Goal: Find contact information: Find contact information

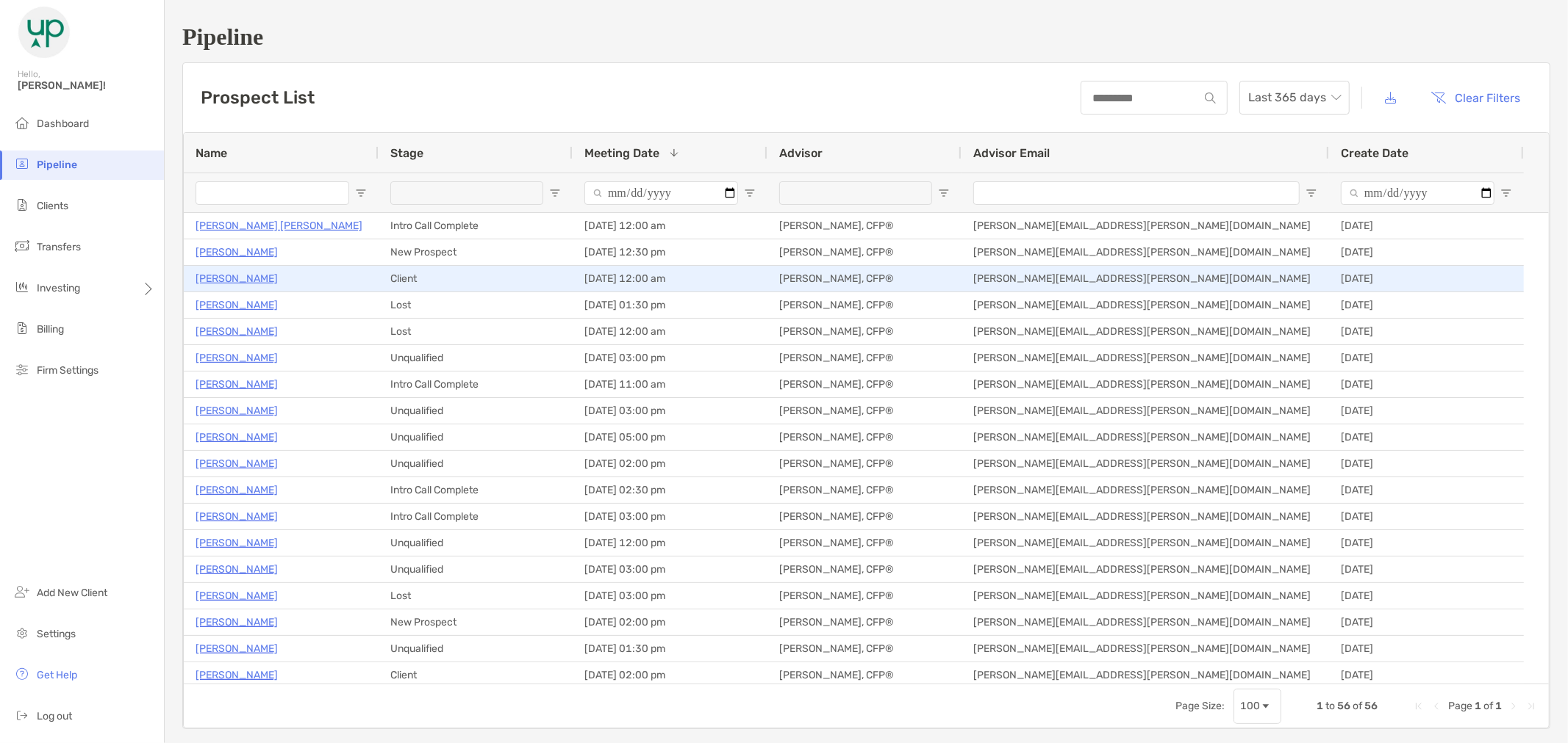
click at [226, 281] on p "[PERSON_NAME]" at bounding box center [236, 278] width 83 height 18
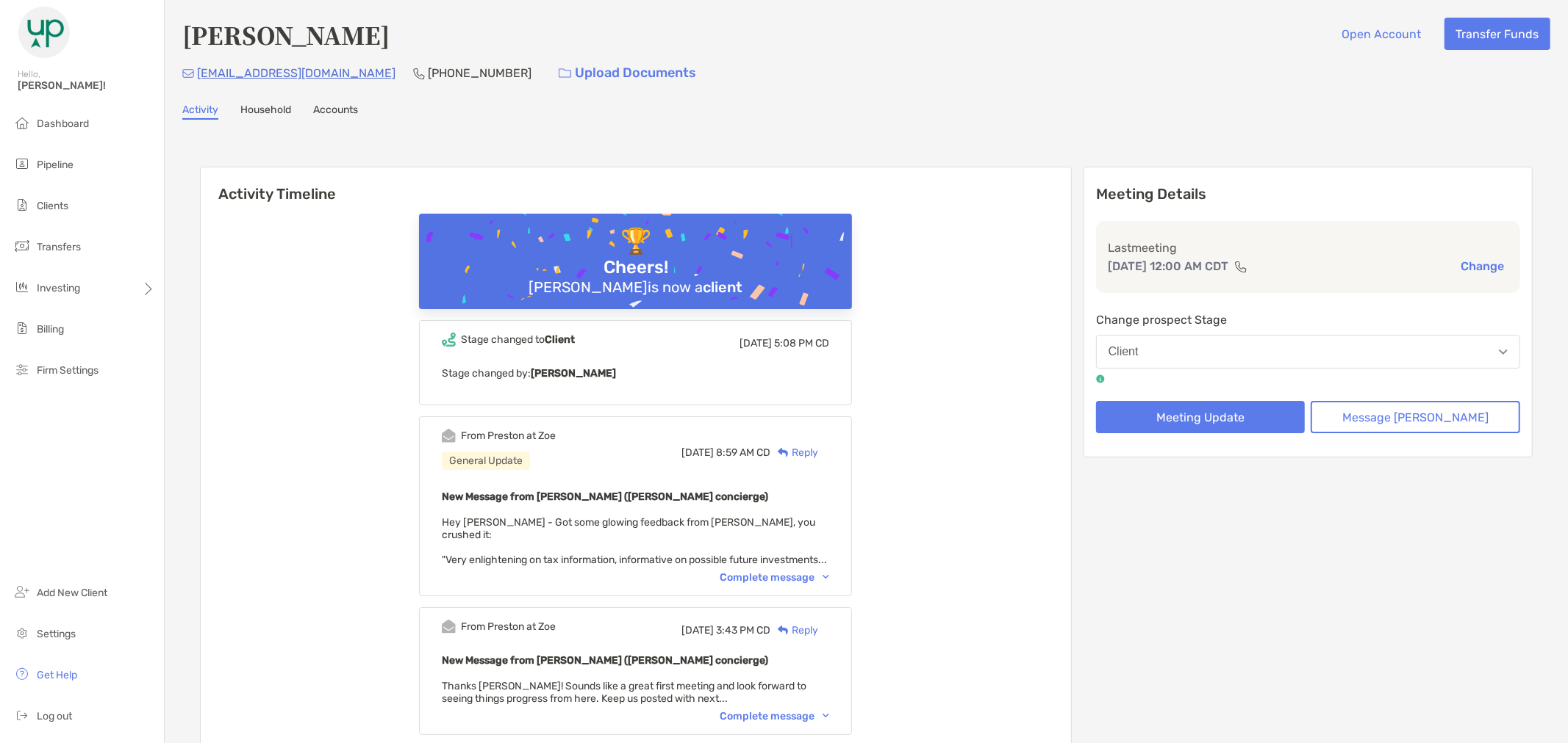
click at [829, 575] on img at bounding box center [825, 577] width 7 height 5
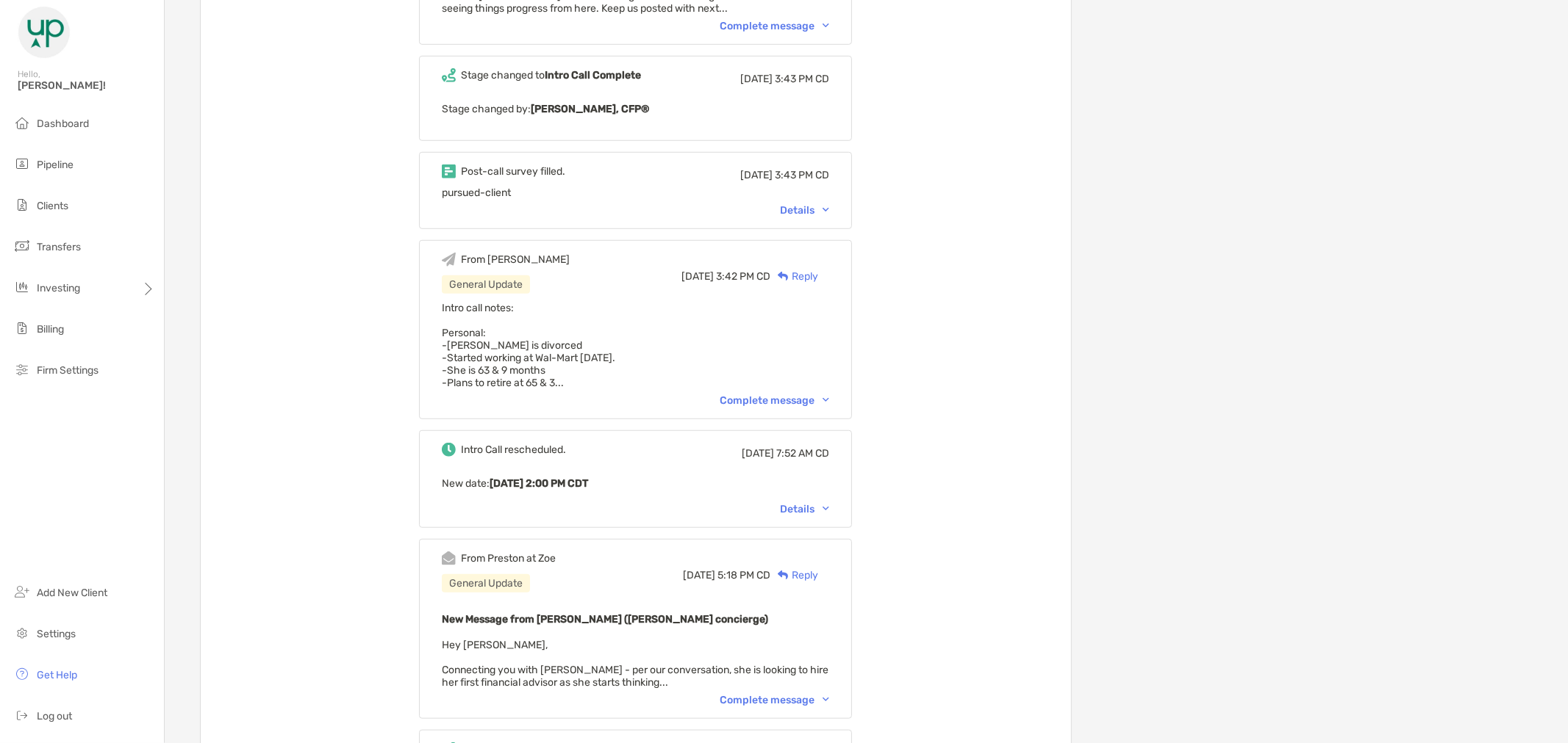
scroll to position [816, 0]
click at [849, 378] on div "From [PERSON_NAME] General Update [DATE] 3:42 PM CD Reply Intro call notes: Per…" at bounding box center [635, 328] width 433 height 179
click at [829, 397] on img at bounding box center [825, 399] width 7 height 5
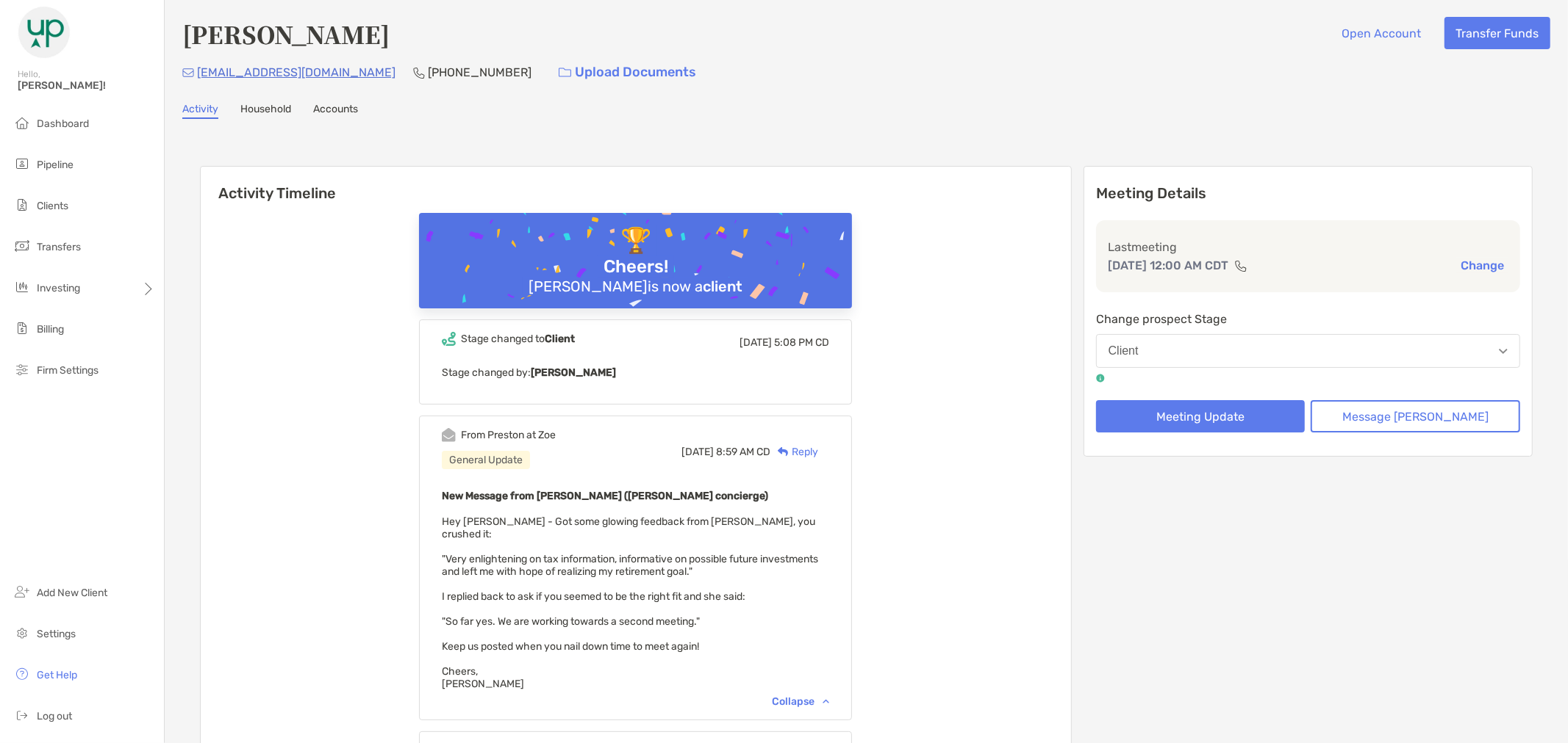
scroll to position [0, 0]
drag, startPoint x: 290, startPoint y: 76, endPoint x: 195, endPoint y: 76, distance: 95.0
click at [195, 76] on div "[EMAIL_ADDRESS][DOMAIN_NAME] [PHONE_NUMBER] Upload Documents" at bounding box center [866, 73] width 1368 height 32
copy p "[EMAIL_ADDRESS][DOMAIN_NAME]"
